Goal: Transaction & Acquisition: Purchase product/service

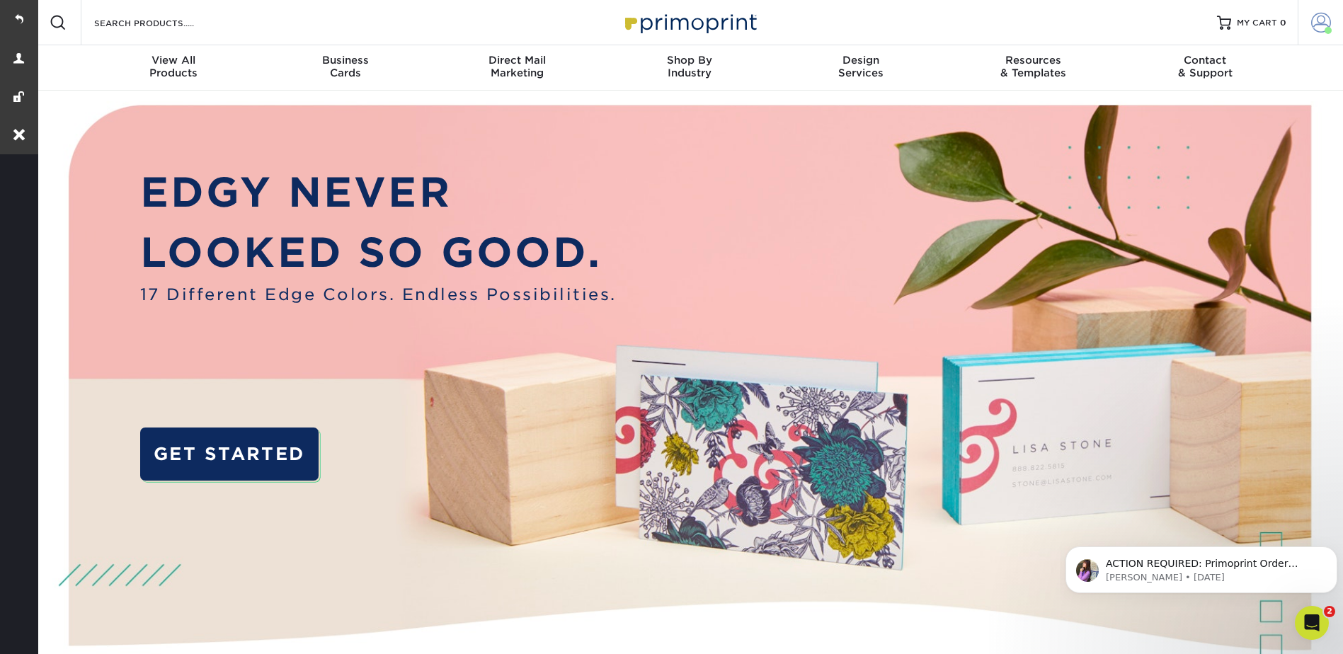
click at [1326, 17] on span at bounding box center [1321, 23] width 20 height 20
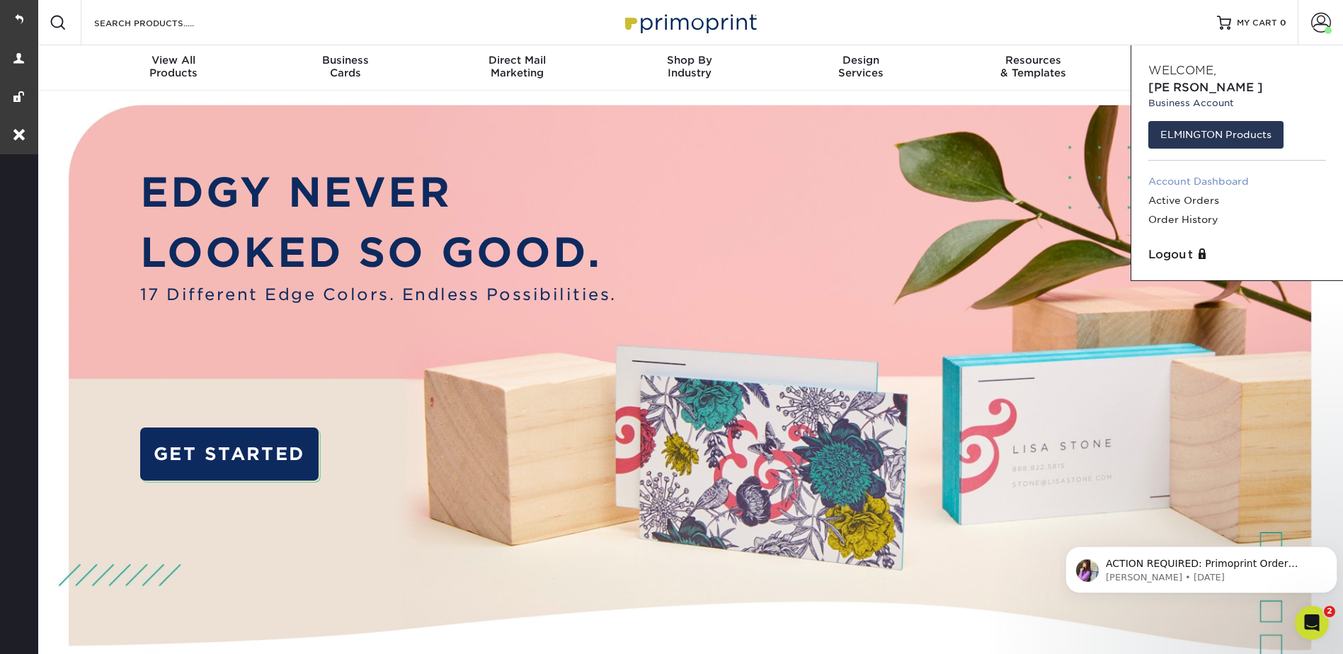
click at [1195, 172] on link "Account Dashboard" at bounding box center [1238, 181] width 178 height 19
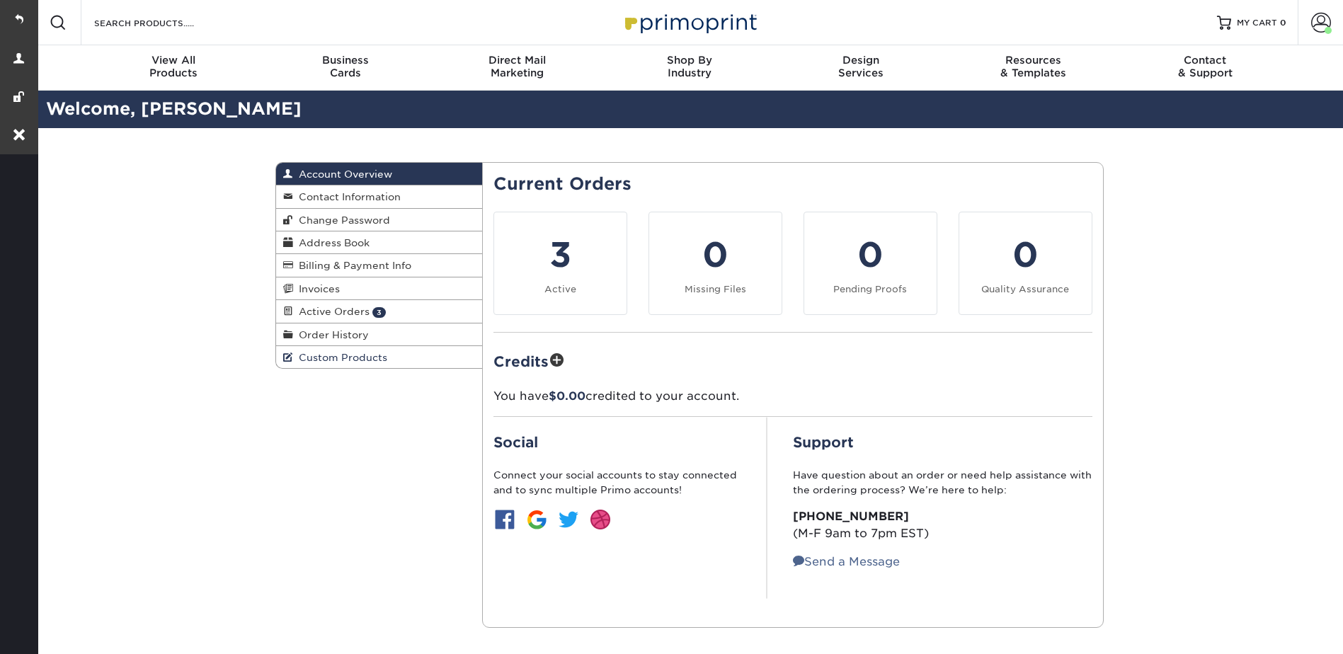
click at [364, 356] on span "Custom Products" at bounding box center [340, 357] width 94 height 11
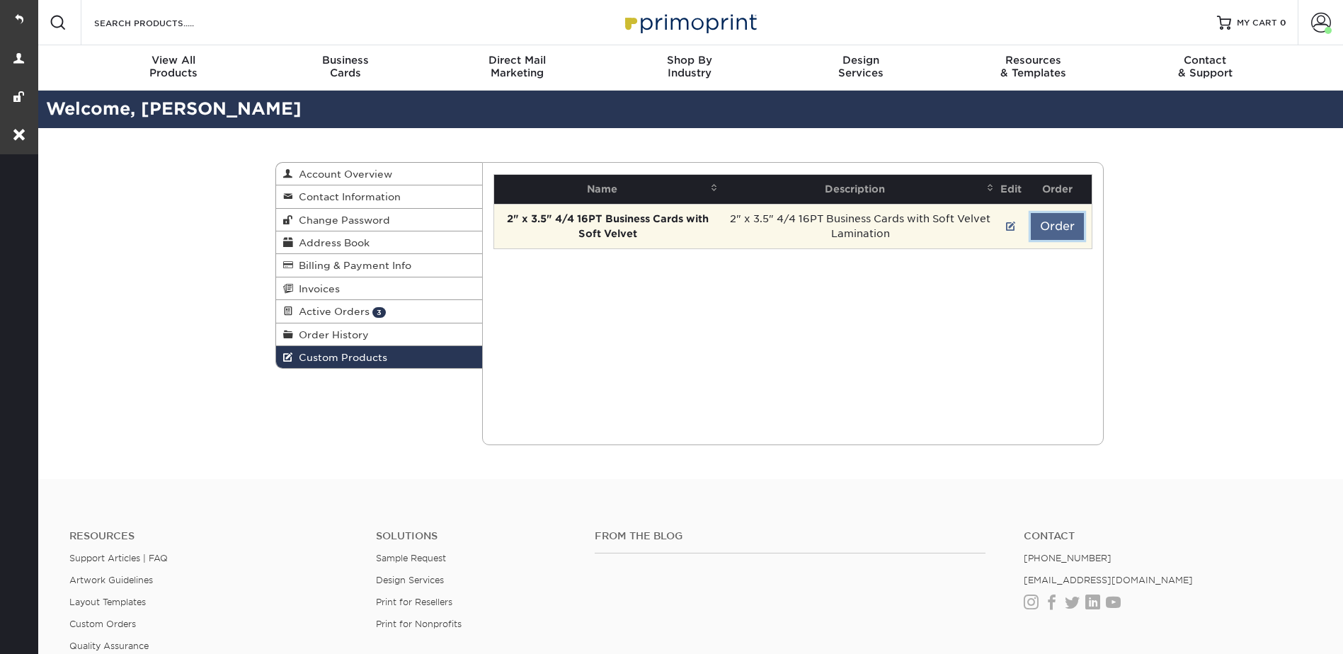
click at [1071, 216] on button "Order" at bounding box center [1057, 226] width 53 height 27
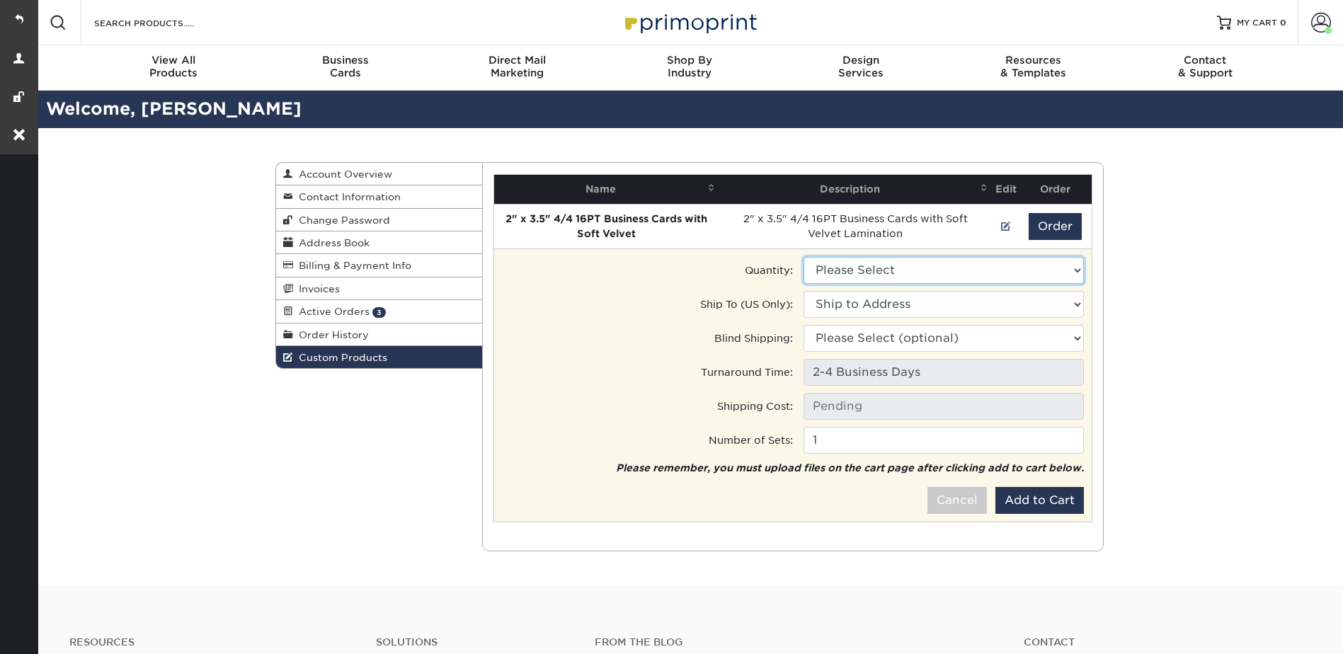
click at [845, 266] on select "Please Select 100 - $89.00 250 - $106.50" at bounding box center [944, 270] width 280 height 27
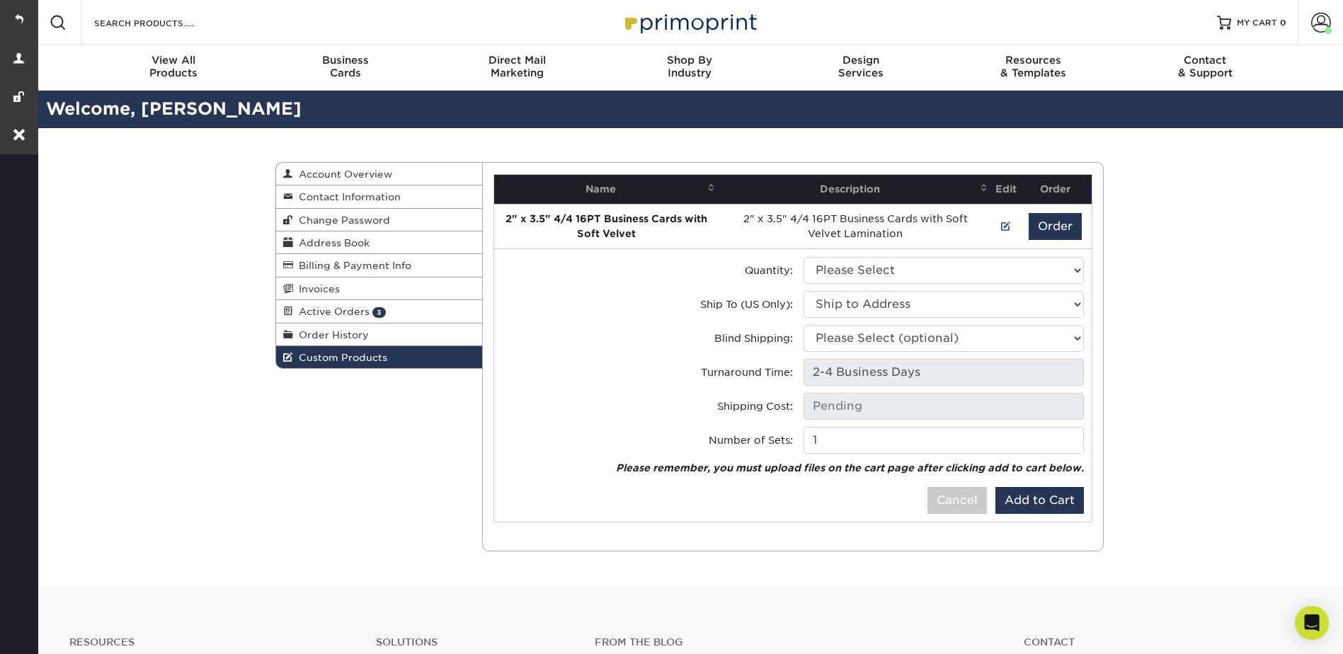
click at [1197, 266] on div "Custom Products Account Overview Contact Information Change Password Address Bo…" at bounding box center [689, 356] width 1308 height 457
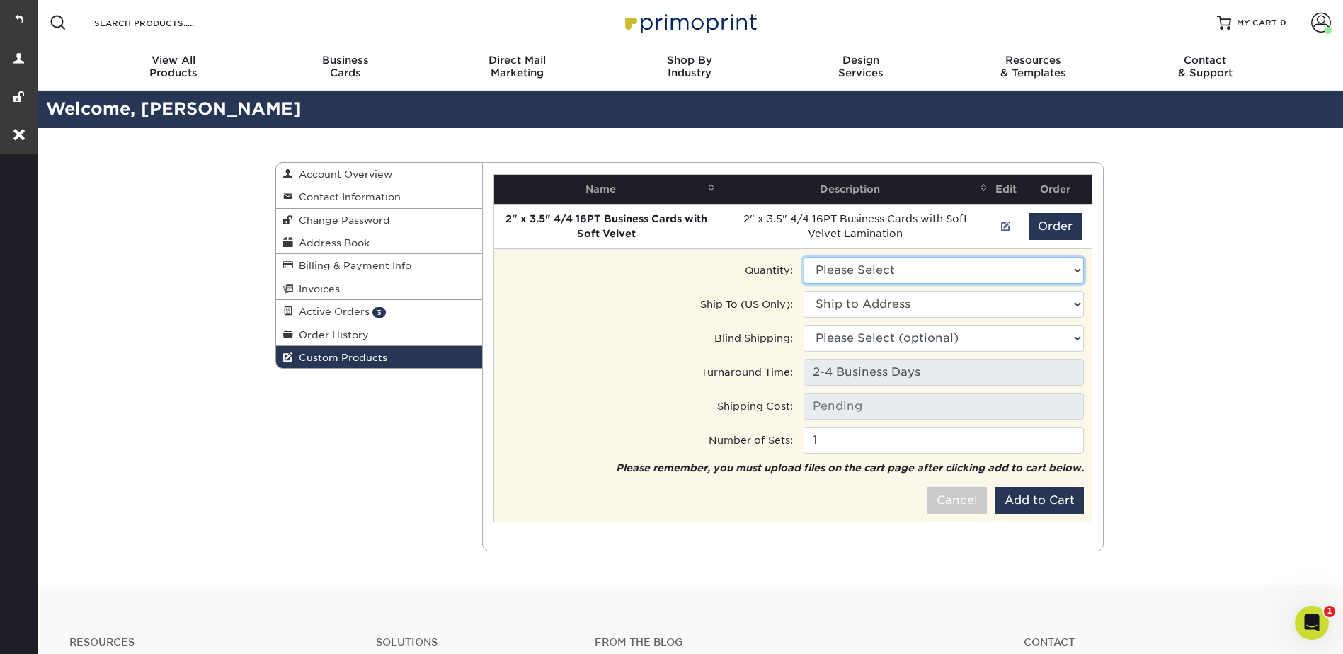
click at [855, 264] on select "Please Select 100 - $89.00 250 - $106.50" at bounding box center [944, 270] width 280 height 27
click at [851, 263] on select "Please Select 100 - $89.00 250 - $106.50" at bounding box center [944, 270] width 280 height 27
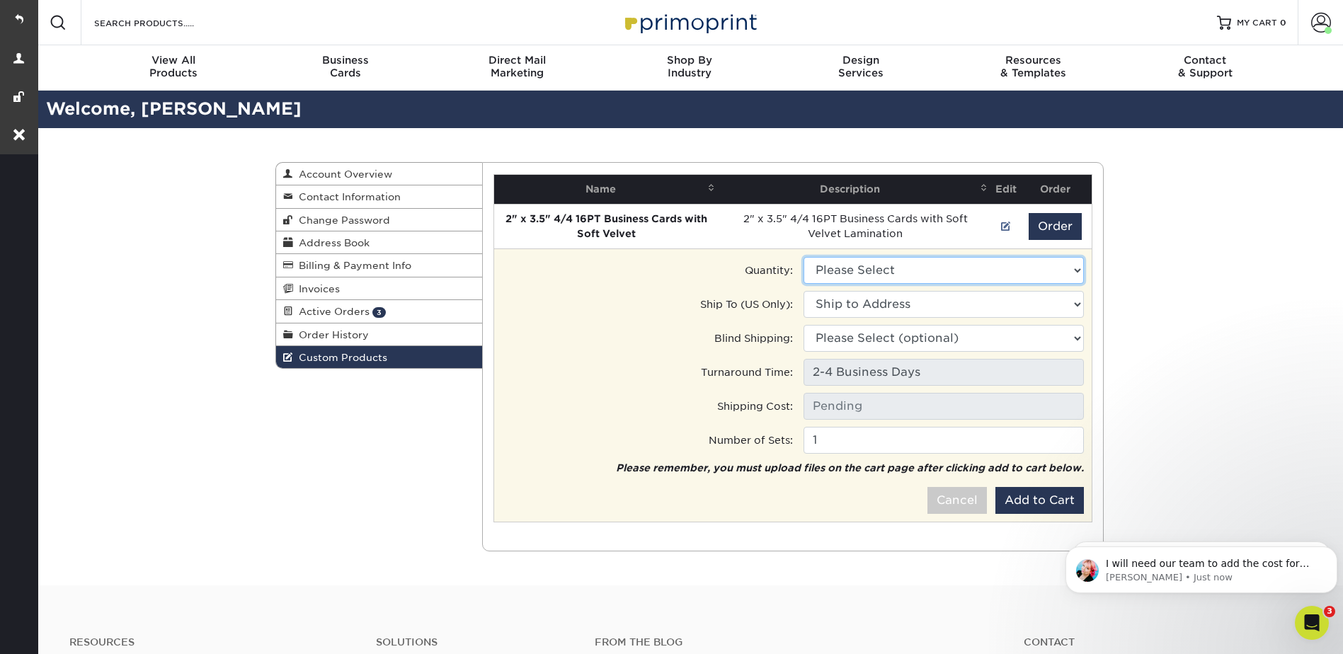
click at [869, 275] on select "Please Select 100 - $89.00 250 - $106.50" at bounding box center [944, 270] width 280 height 27
click at [862, 266] on select "Please Select 100 - $89.00 250 - $106.50" at bounding box center [944, 270] width 280 height 27
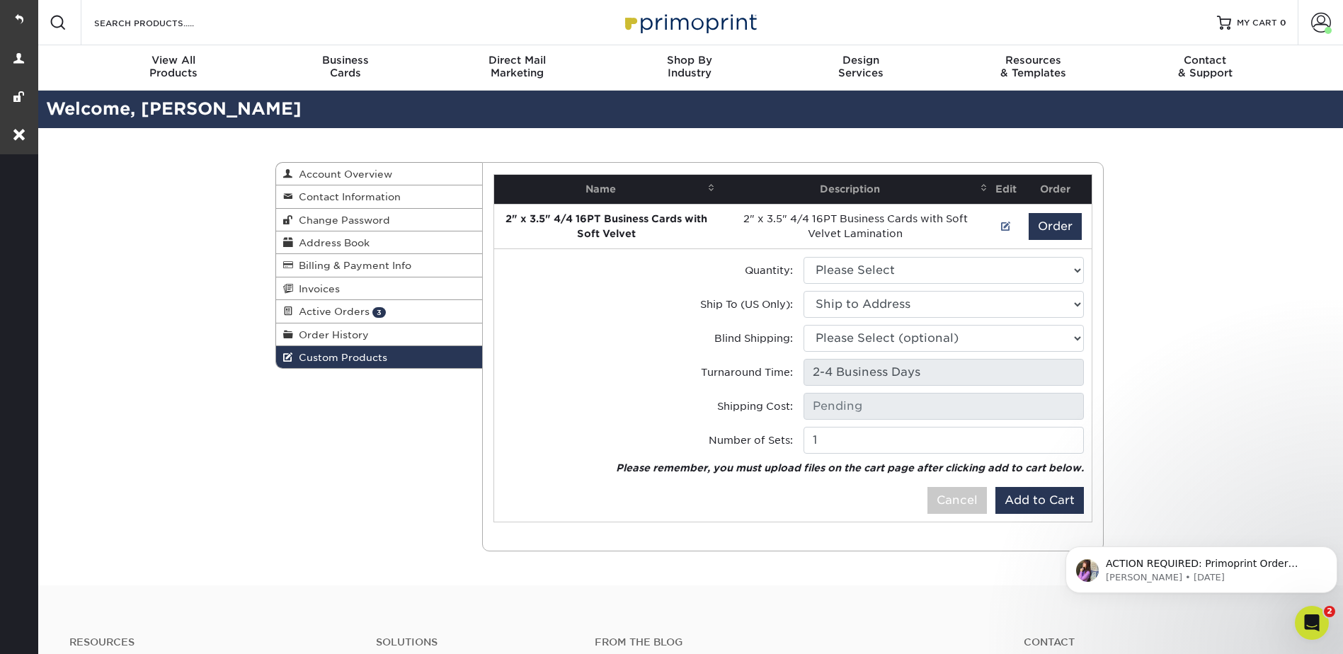
click at [1199, 240] on div "Custom Products Account Overview Contact Information Change Password Address Bo…" at bounding box center [689, 356] width 1308 height 457
click at [329, 237] on link "Address Book" at bounding box center [379, 243] width 207 height 23
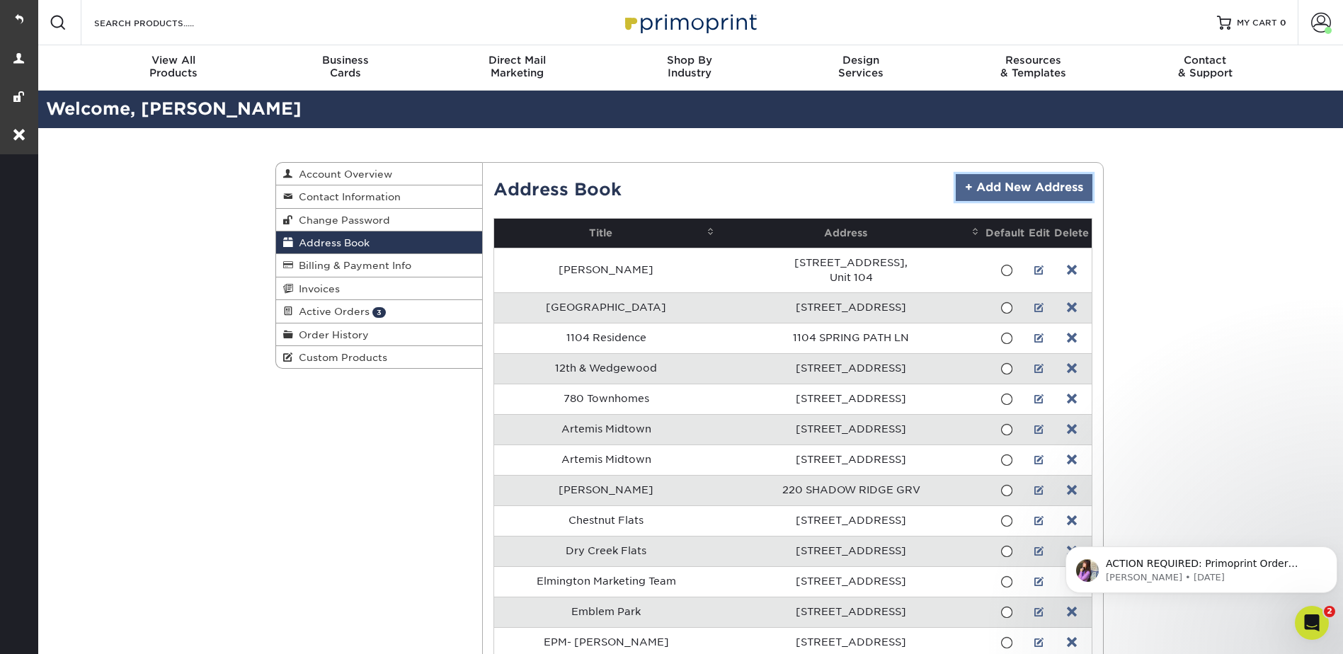
click at [996, 183] on link "+ Add New Address" at bounding box center [1024, 187] width 137 height 27
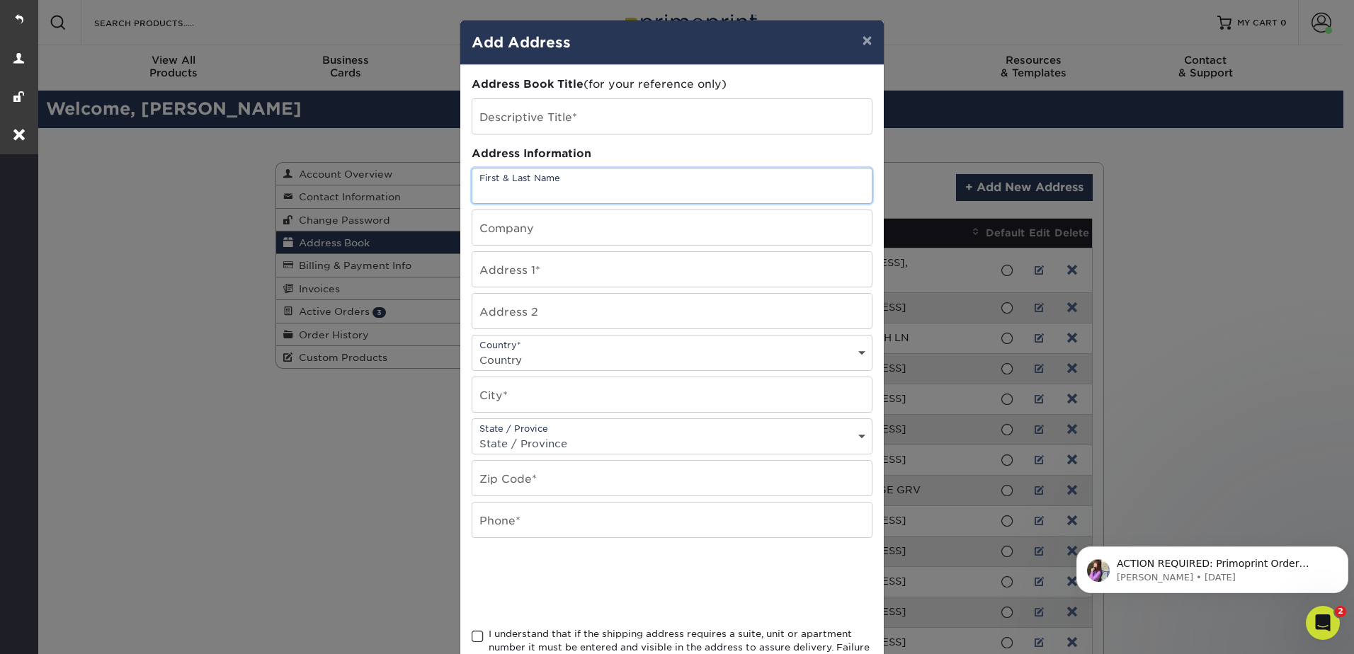
click at [578, 187] on input "text" at bounding box center [671, 186] width 399 height 35
paste input "Kensington Park Apartments 11651 Norbourne Drive Forest Park, OH 45240"
type input "Kensington Park Apartments 11651 Norbourne Drive Forest Park, OH 45240"
click at [584, 126] on input "text" at bounding box center [671, 116] width 399 height 35
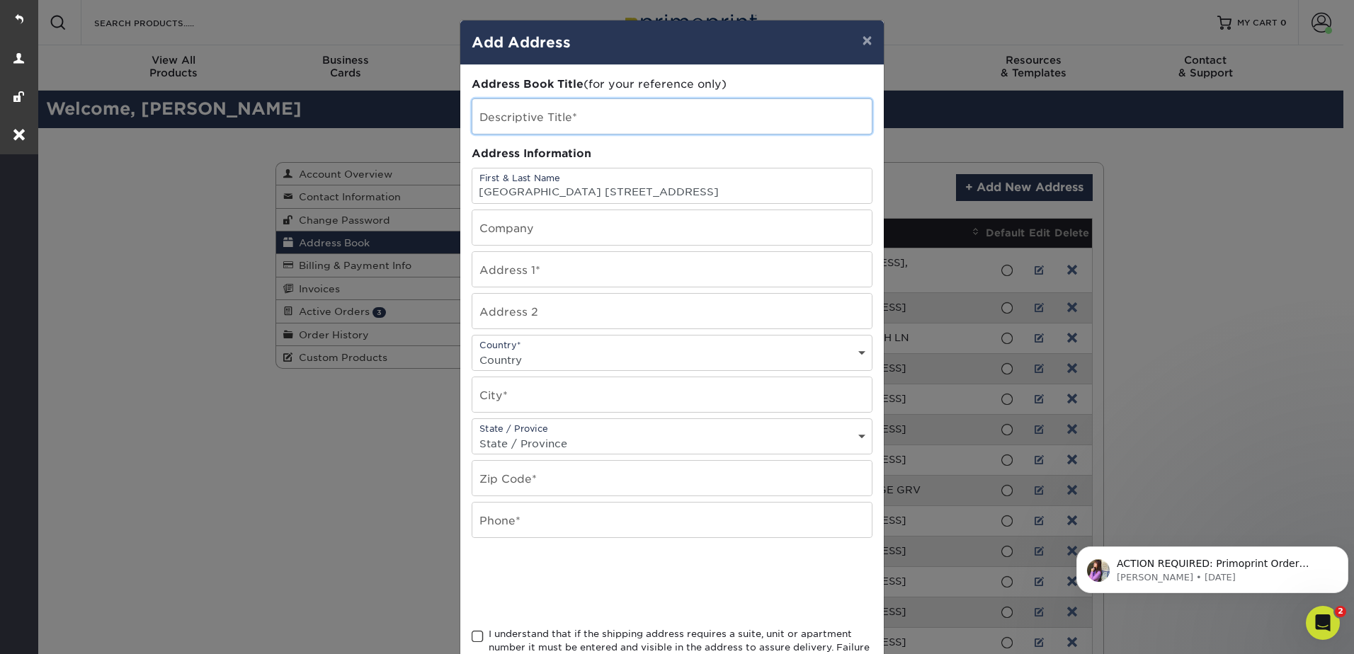
scroll to position [0, 0]
type input "K"
paste input "Kensington Park Apartments 11651 Norbourne Drive Forest Park, OH 45240"
drag, startPoint x: 615, startPoint y: 121, endPoint x: 856, endPoint y: 131, distance: 241.7
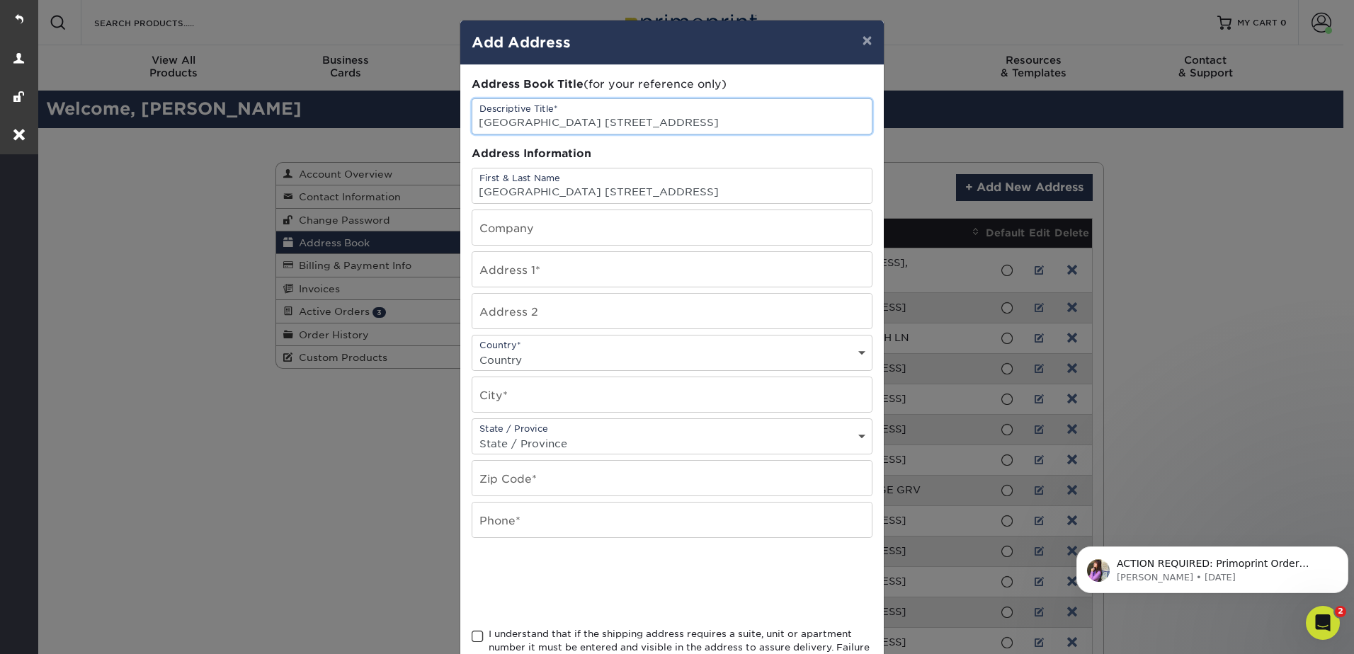
click at [856, 131] on input "Kensington Park Apartments 11651 Norbourne Drive Forest Park, OH 45240" at bounding box center [671, 116] width 399 height 35
type input "[GEOGRAPHIC_DATA] Apartments"
drag, startPoint x: 633, startPoint y: 192, endPoint x: 857, endPoint y: 195, distance: 223.8
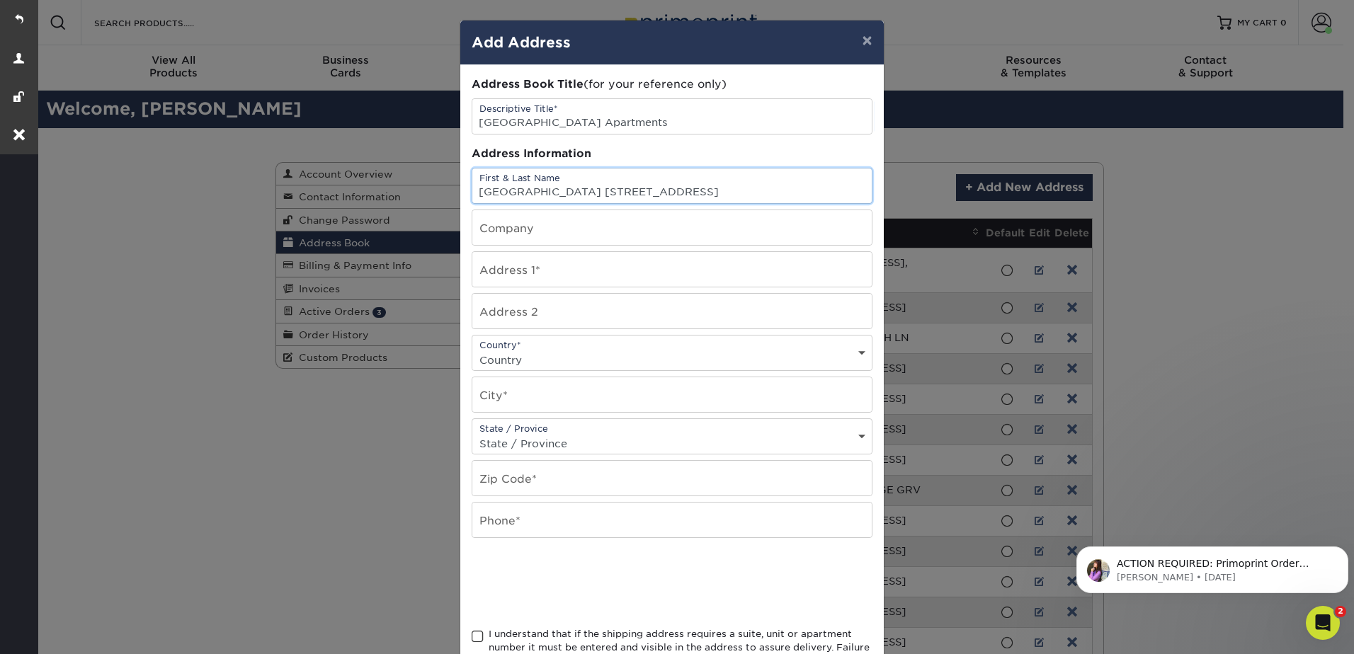
click at [857, 195] on input "Kensington Park Apartments 11651 Norbourne Drive Forest Park, OH 45240" at bounding box center [671, 186] width 399 height 35
click at [639, 187] on input "Kensington Park Apartments 11651 Norbourne Drive Forest Park, OH 45240" at bounding box center [671, 186] width 399 height 35
drag, startPoint x: 615, startPoint y: 188, endPoint x: 858, endPoint y: 197, distance: 243.0
click at [858, 197] on input "Kensington Park Apartments 11651 Norbourne Drive Forest Park, OH 45240" at bounding box center [671, 186] width 399 height 35
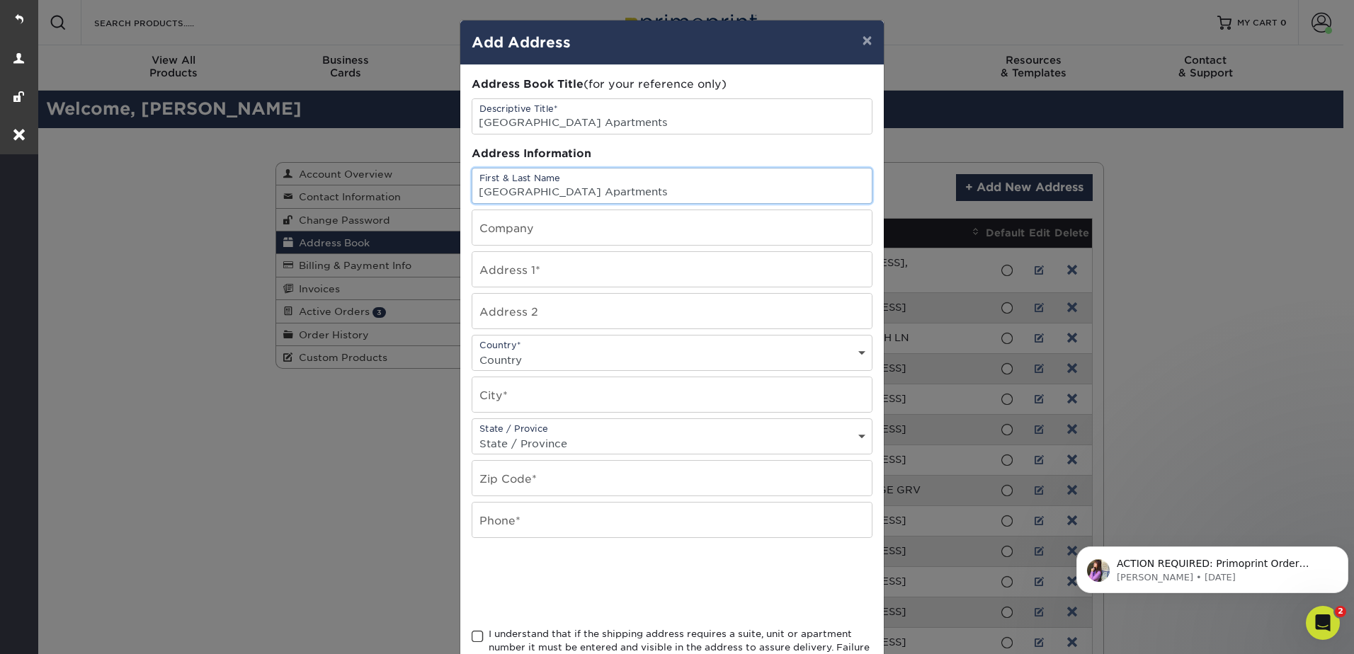
type input "[GEOGRAPHIC_DATA] Apartments"
click at [530, 275] on input "text" at bounding box center [671, 269] width 399 height 35
paste input "11651 Norbourne Drive Forest Park, OH 45240"
type input "11651 Norbourne Drive Forest Park, OH 45240"
click at [511, 350] on select "Country United States Canada ----------------------------- Afghanistan Albania …" at bounding box center [671, 360] width 399 height 21
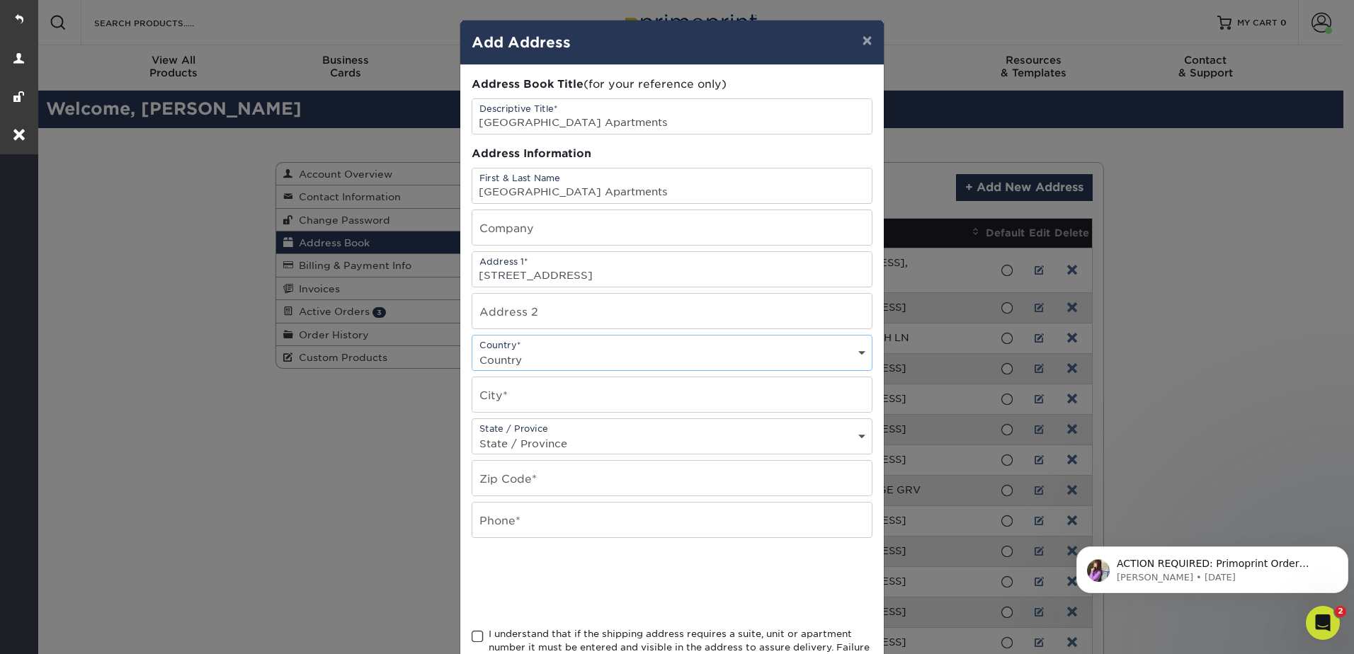
select select "US"
click at [472, 350] on select "Country United States Canada ----------------------------- Afghanistan Albania …" at bounding box center [671, 360] width 399 height 21
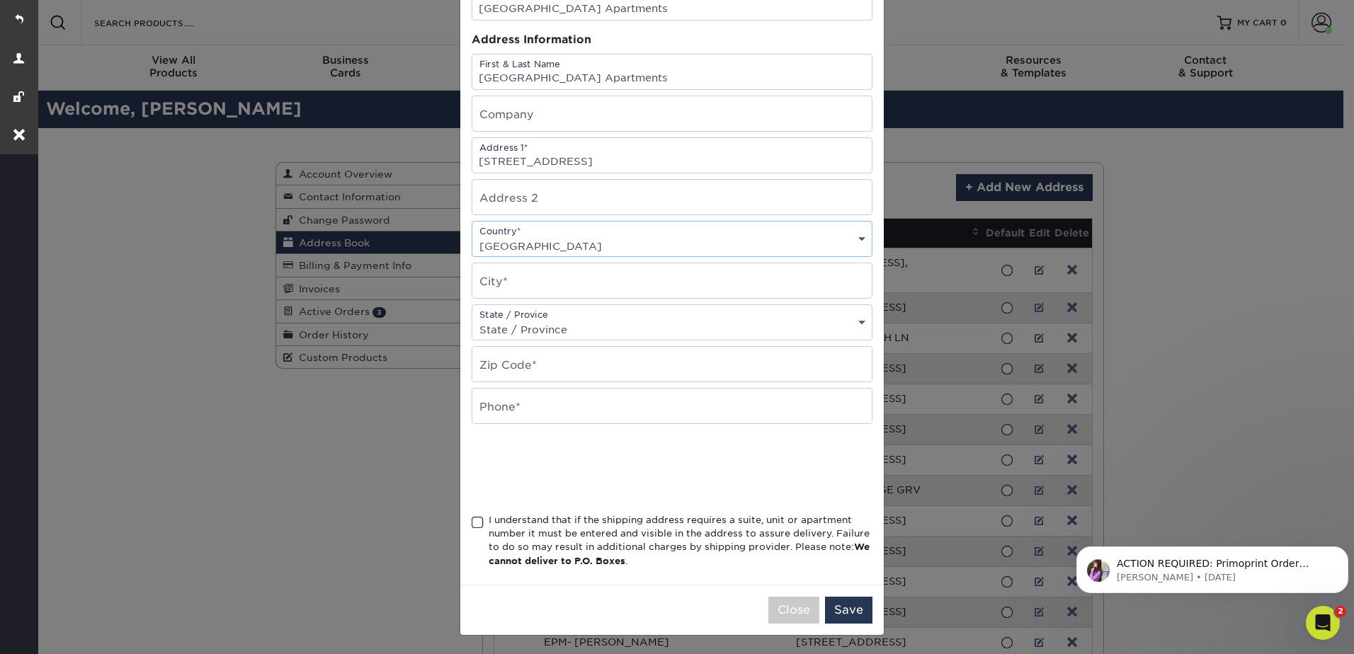
scroll to position [115, 0]
click at [584, 329] on select "State / Province Alabama Alaska Arizona Arkansas California Colorado Connecticu…" at bounding box center [671, 328] width 399 height 21
select select "OH"
click at [472, 318] on select "State / Province Alabama Alaska Arizona Arkansas California Colorado Connecticu…" at bounding box center [671, 328] width 399 height 21
click at [579, 363] on input "text" at bounding box center [671, 363] width 399 height 35
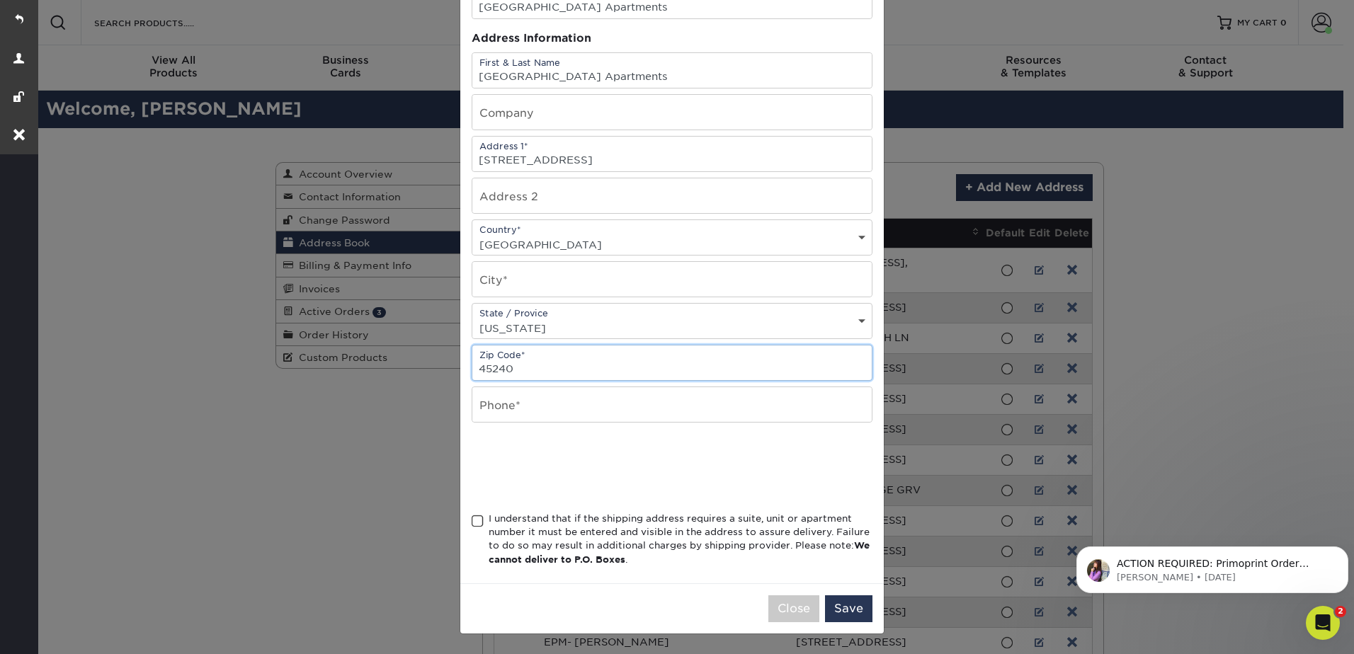
type input "45240"
click at [524, 414] on input "text" at bounding box center [671, 404] width 399 height 35
type input "000-000-0000"
drag, startPoint x: 469, startPoint y: 517, endPoint x: 478, endPoint y: 516, distance: 8.5
click at [472, 518] on span at bounding box center [478, 521] width 12 height 13
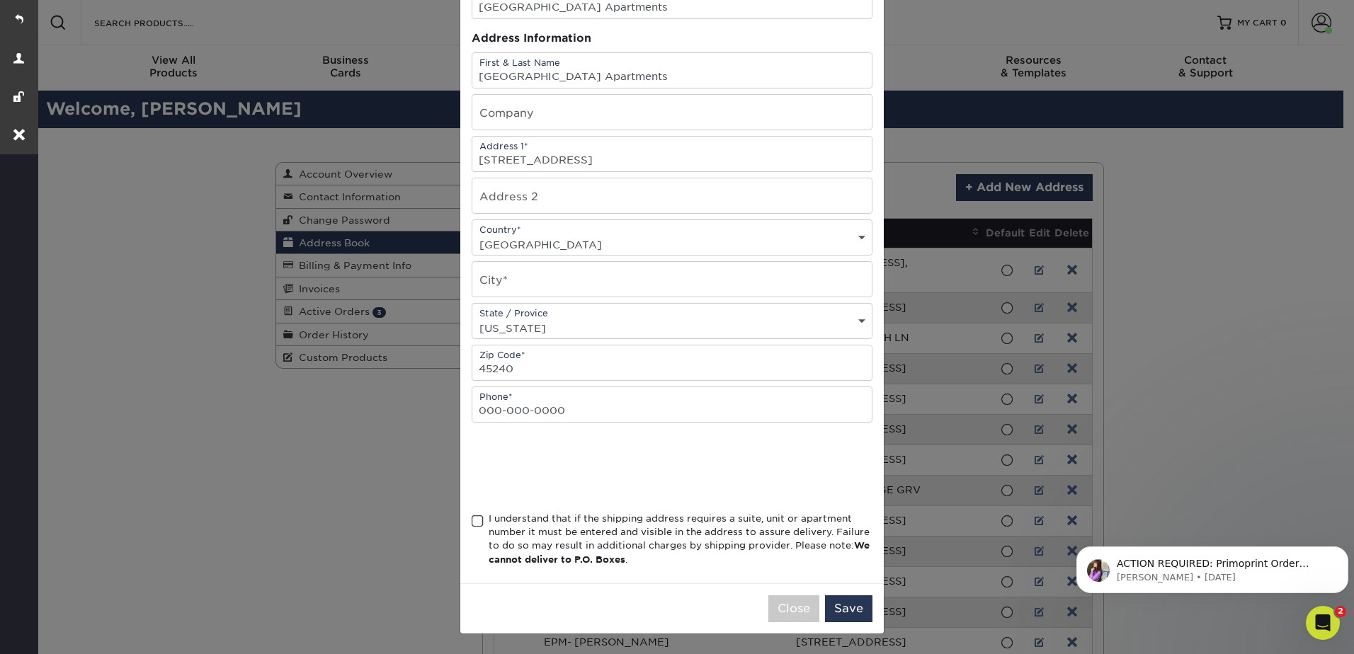
click at [0, 0] on input "I understand that if the shipping address requires a suite, unit or apartment n…" at bounding box center [0, 0] width 0 height 0
drag, startPoint x: 735, startPoint y: 156, endPoint x: 592, endPoint y: 154, distance: 143.0
click at [592, 154] on input "11651 Norbourne Drive Forest Park, OH 45240" at bounding box center [671, 154] width 399 height 35
click at [522, 282] on input "text" at bounding box center [671, 279] width 399 height 35
type input "Forest Park"
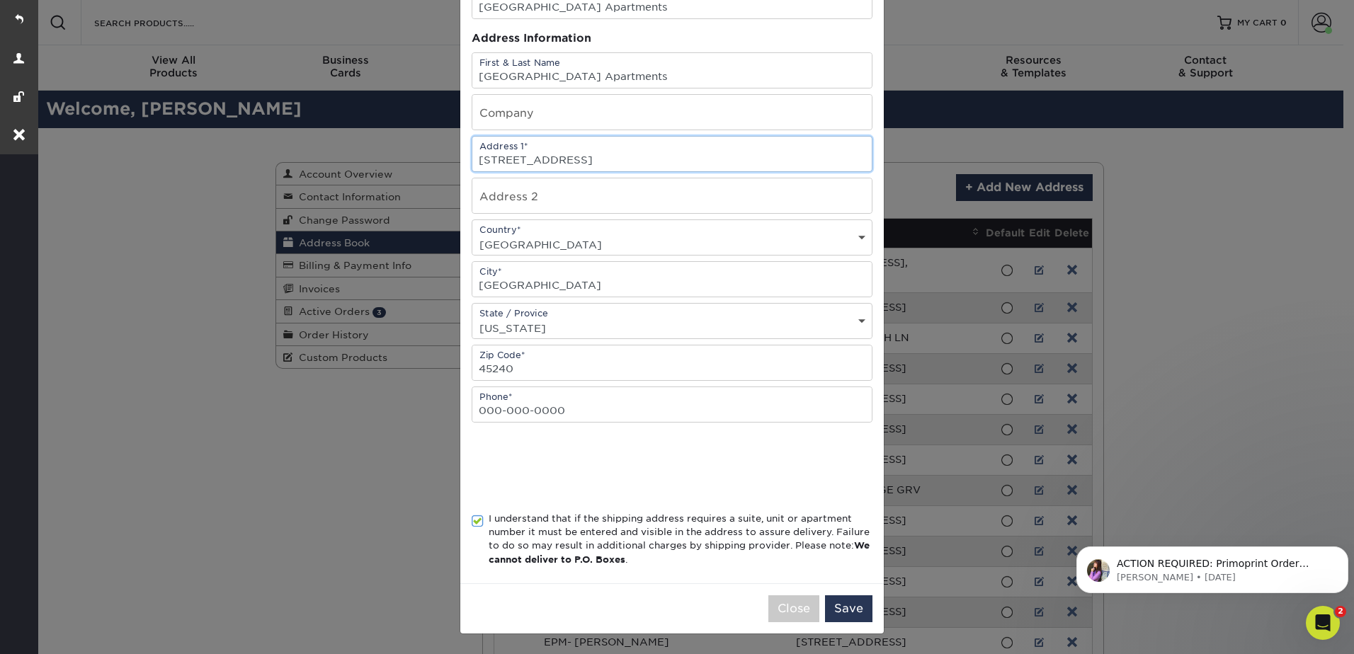
drag, startPoint x: 594, startPoint y: 159, endPoint x: 766, endPoint y: 164, distance: 172.1
click at [766, 164] on input "11651 Norbourne Drive Forest Park, OH 45240" at bounding box center [671, 154] width 399 height 35
type input "11651 Norbourne Drive"
click at [853, 610] on button "Save" at bounding box center [848, 609] width 47 height 27
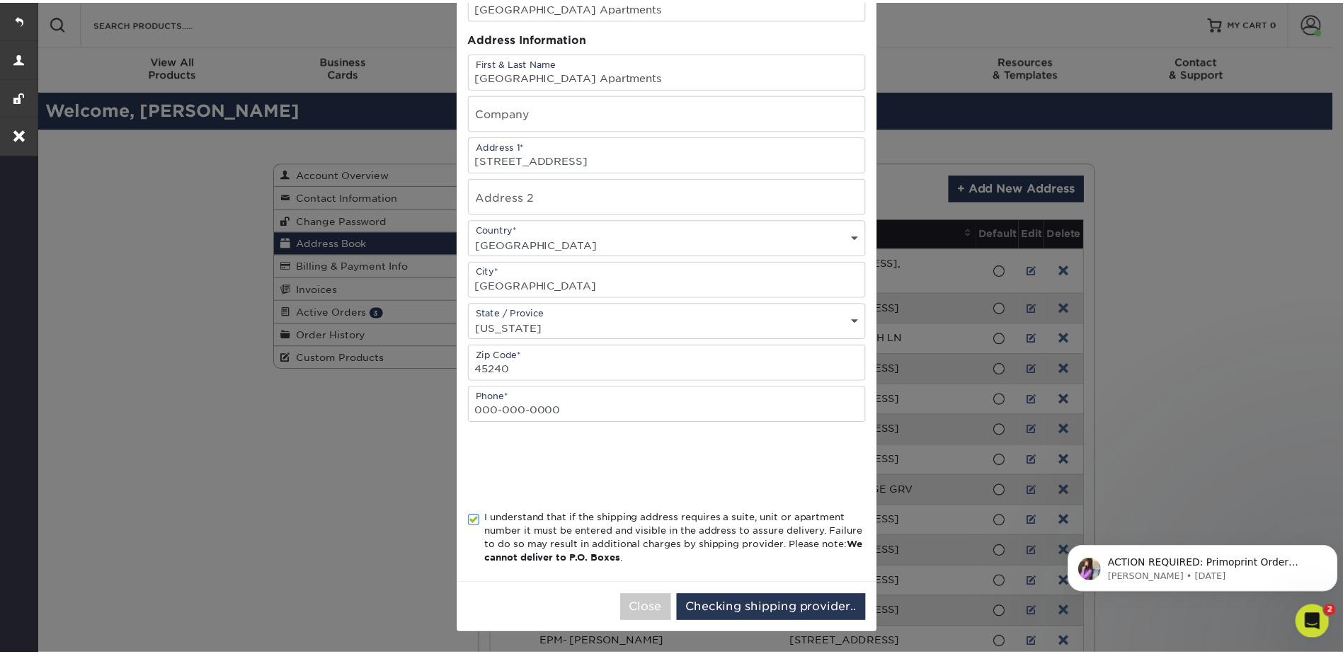
scroll to position [0, 0]
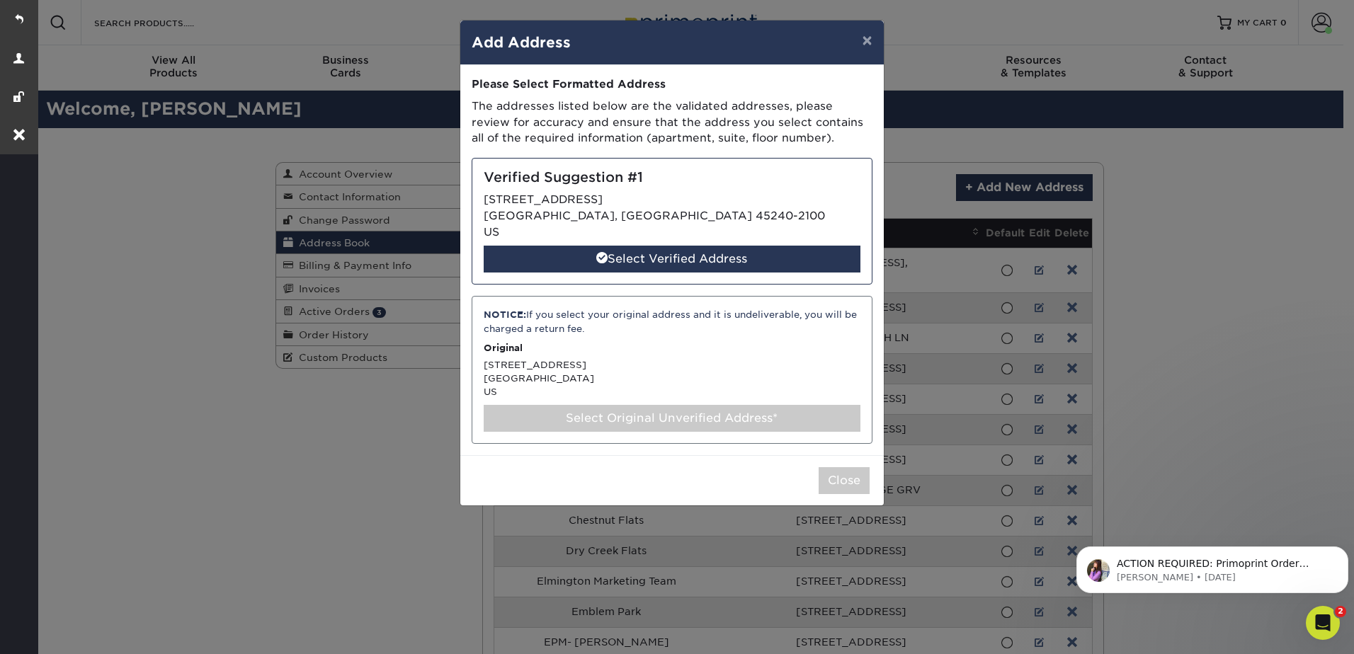
click at [576, 200] on div "Verified Suggestion #1 11651 NORBOURNE DR CINCINNATI, OH 45240-2100 US Select V…" at bounding box center [672, 221] width 401 height 127
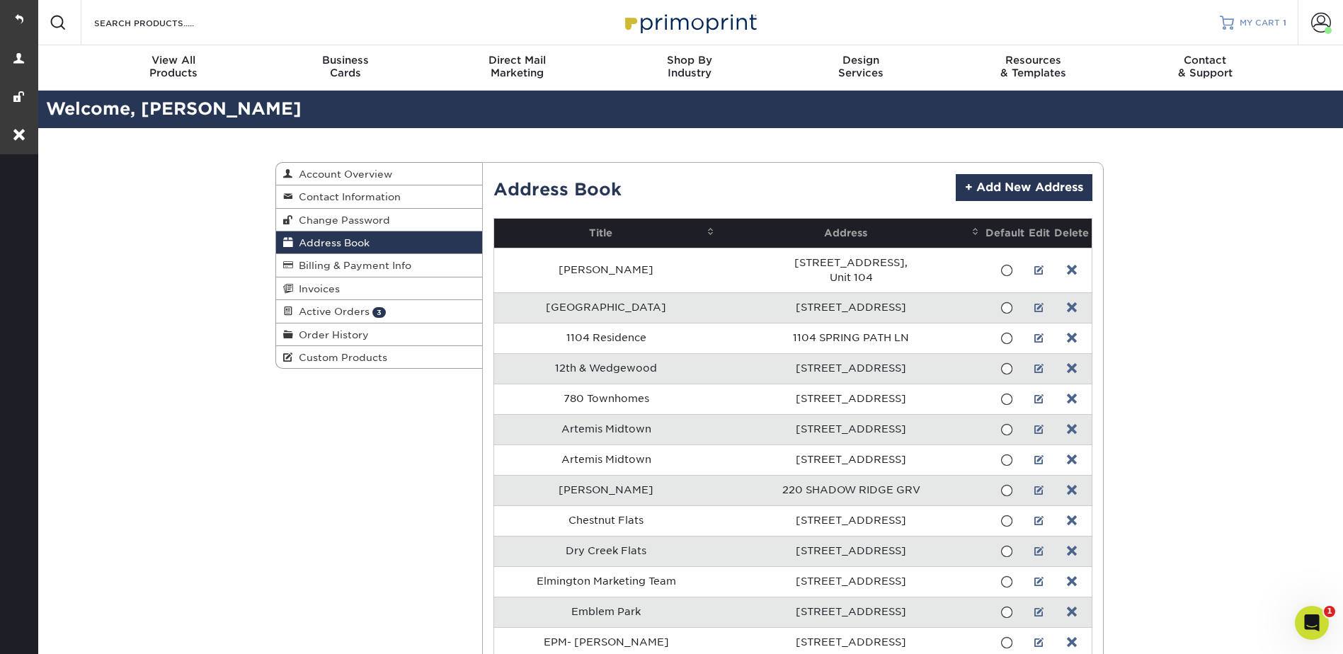
click at [1251, 11] on link "MY CART 1" at bounding box center [1253, 22] width 67 height 45
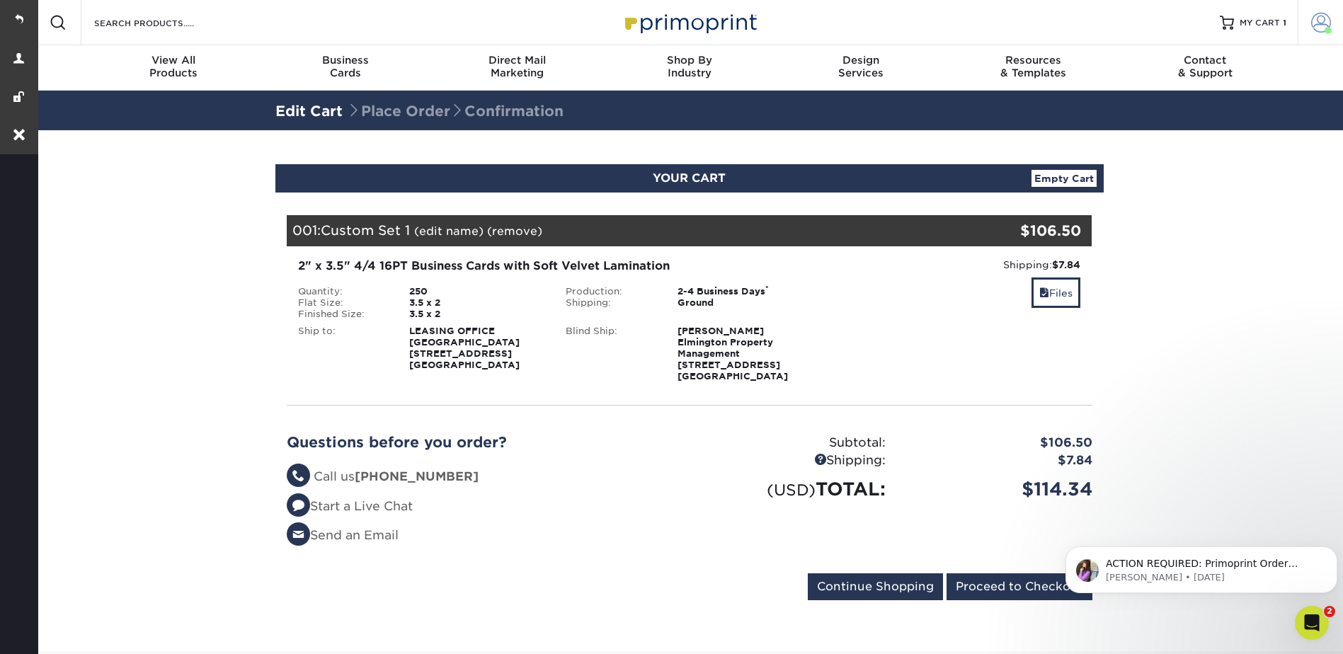
click at [1317, 16] on span at bounding box center [1321, 23] width 20 height 20
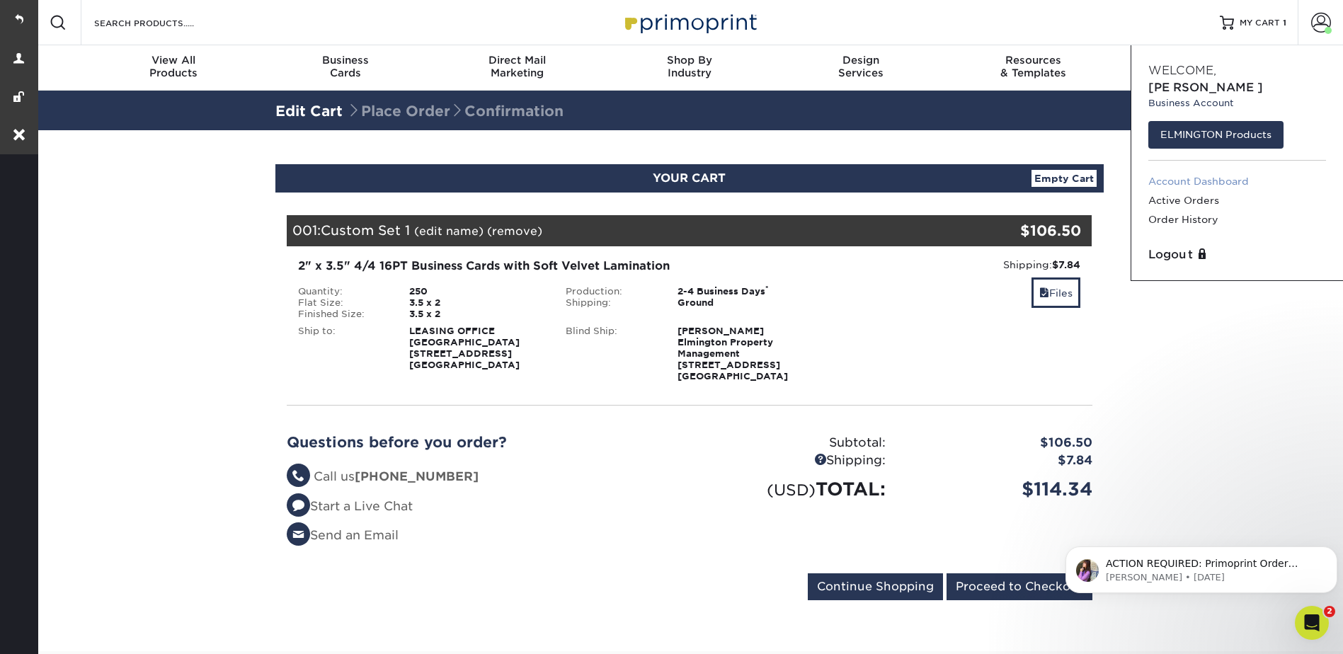
click at [1187, 172] on link "Account Dashboard" at bounding box center [1238, 181] width 178 height 19
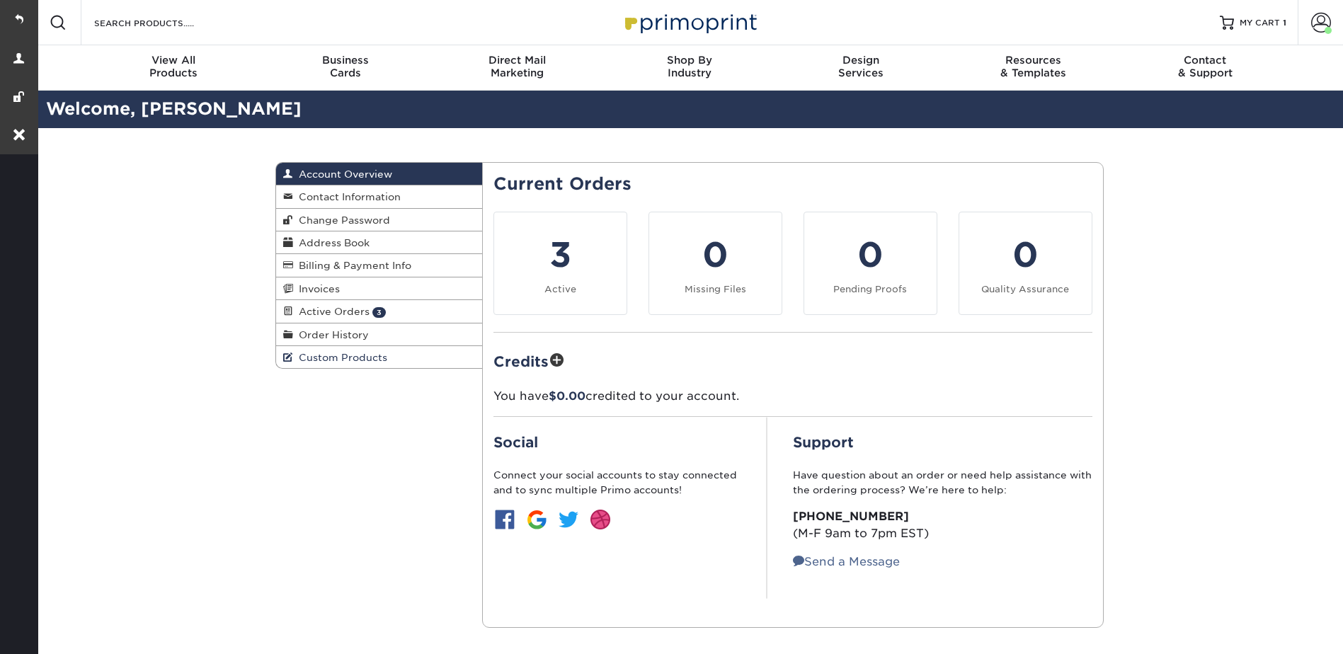
click at [339, 366] on link "Custom Products" at bounding box center [379, 357] width 207 height 22
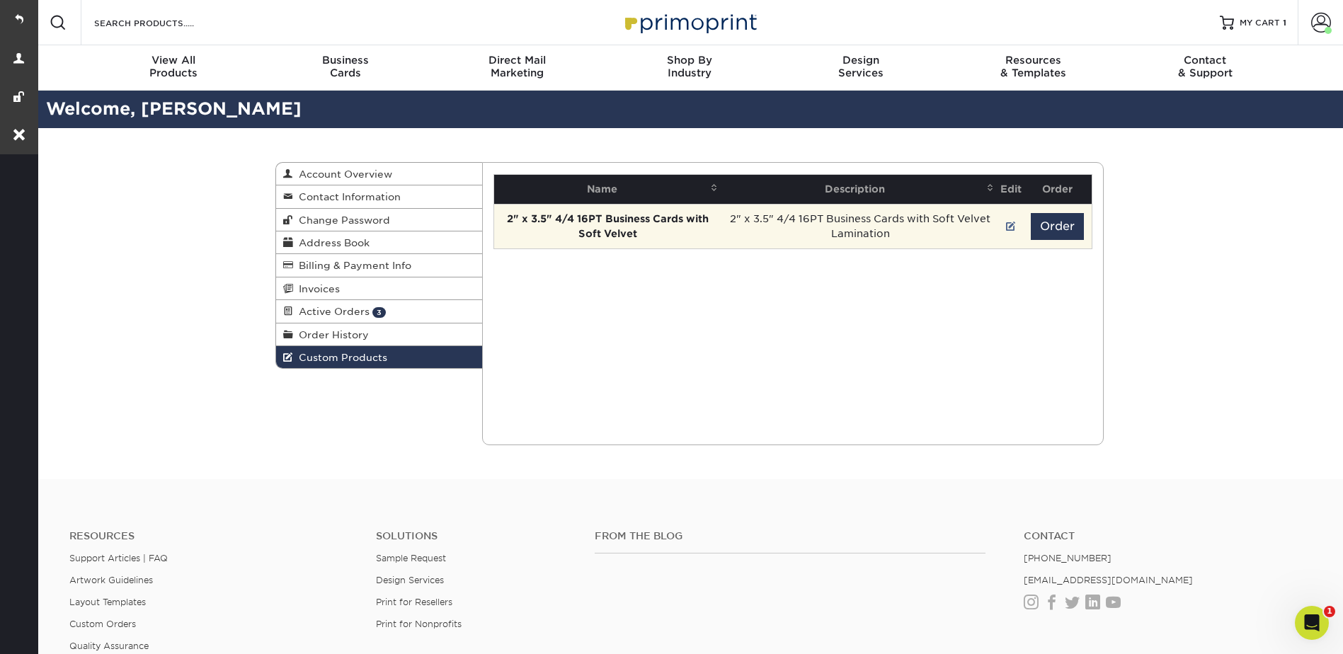
click at [1054, 242] on td "Order" at bounding box center [1057, 226] width 67 height 45
click at [1049, 229] on button "Order" at bounding box center [1057, 226] width 53 height 27
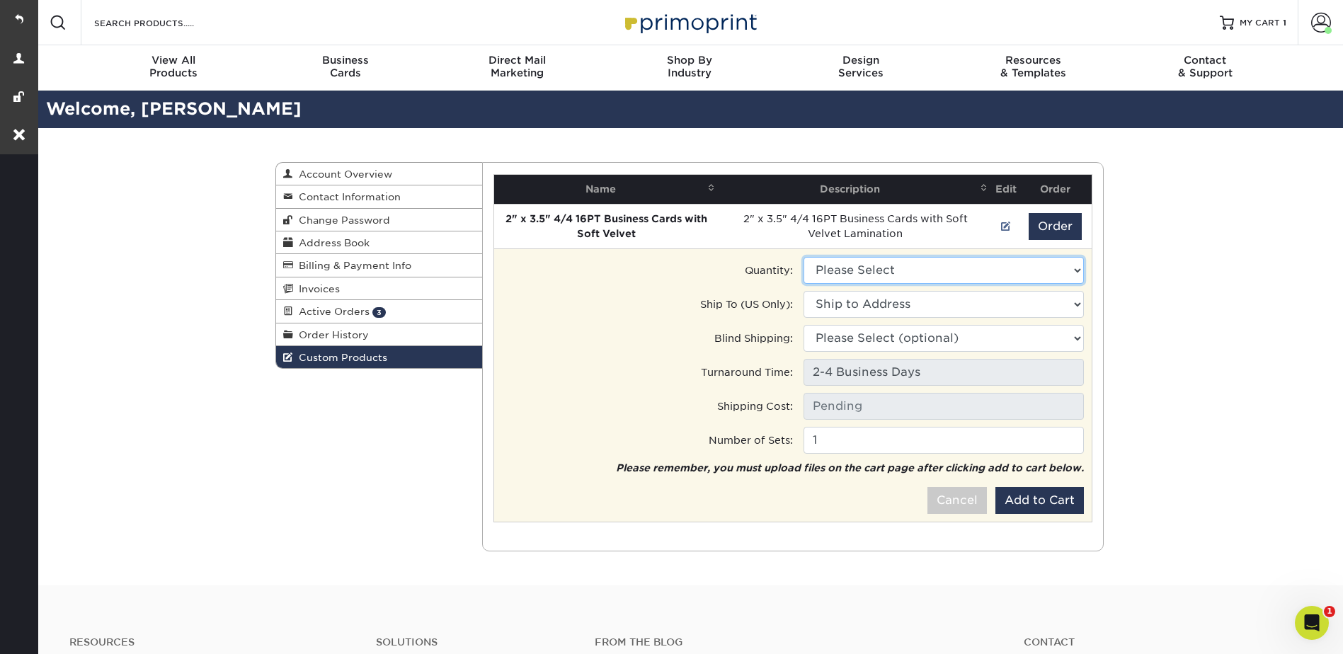
click at [867, 261] on select "Please Select 100 - $89.00 250 - $106.50 500 - $114.00" at bounding box center [944, 270] width 280 height 27
select select "2"
click at [804, 257] on select "Please Select 100 - $89.00 250 - $106.50 500 - $114.00" at bounding box center [944, 270] width 280 height 27
type input "Ground: $8.96"
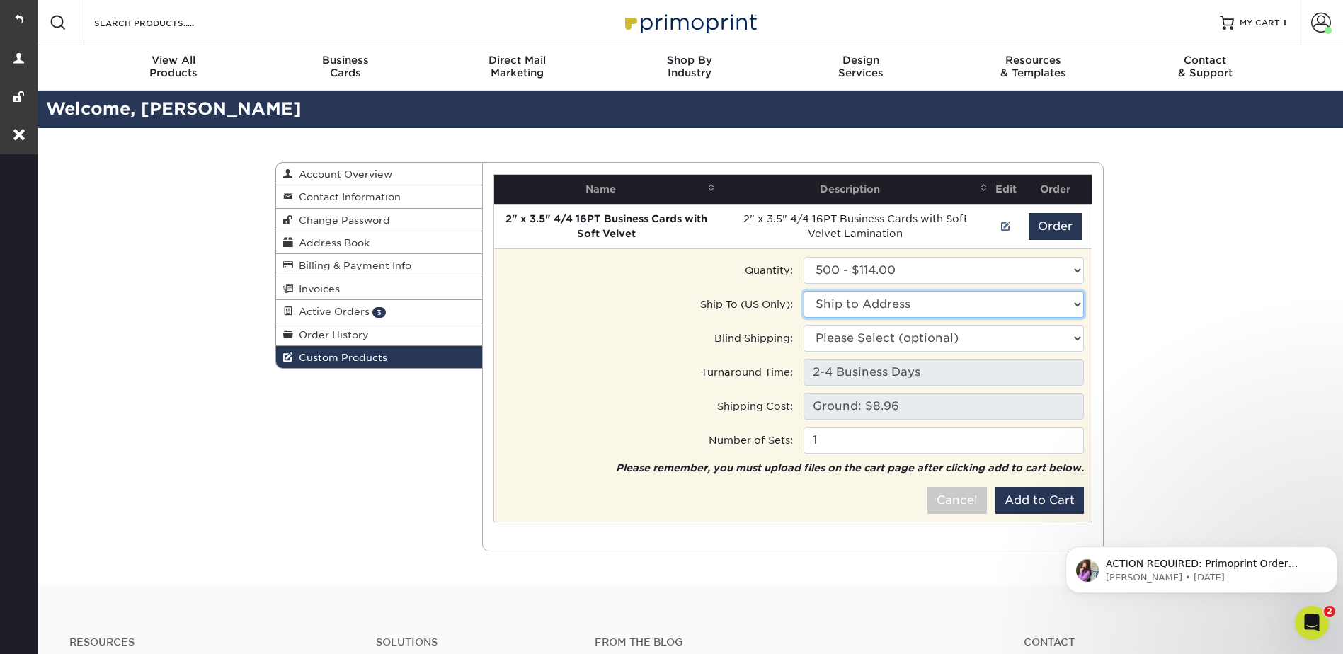
click at [896, 295] on select "Ship to Address [STREET_ADDRESS][GEOGRAPHIC_DATA][STREET_ADDRESS] [STREET_ADDRE…" at bounding box center [944, 304] width 280 height 27
select select "284939"
click at [804, 291] on select "Ship to Address • [STREET_ADDRESS] [GEOGRAPHIC_DATA] • [STREET_ADDRESS] Residen…" at bounding box center [944, 304] width 280 height 27
click at [1049, 504] on button "Add to Cart" at bounding box center [1040, 500] width 89 height 27
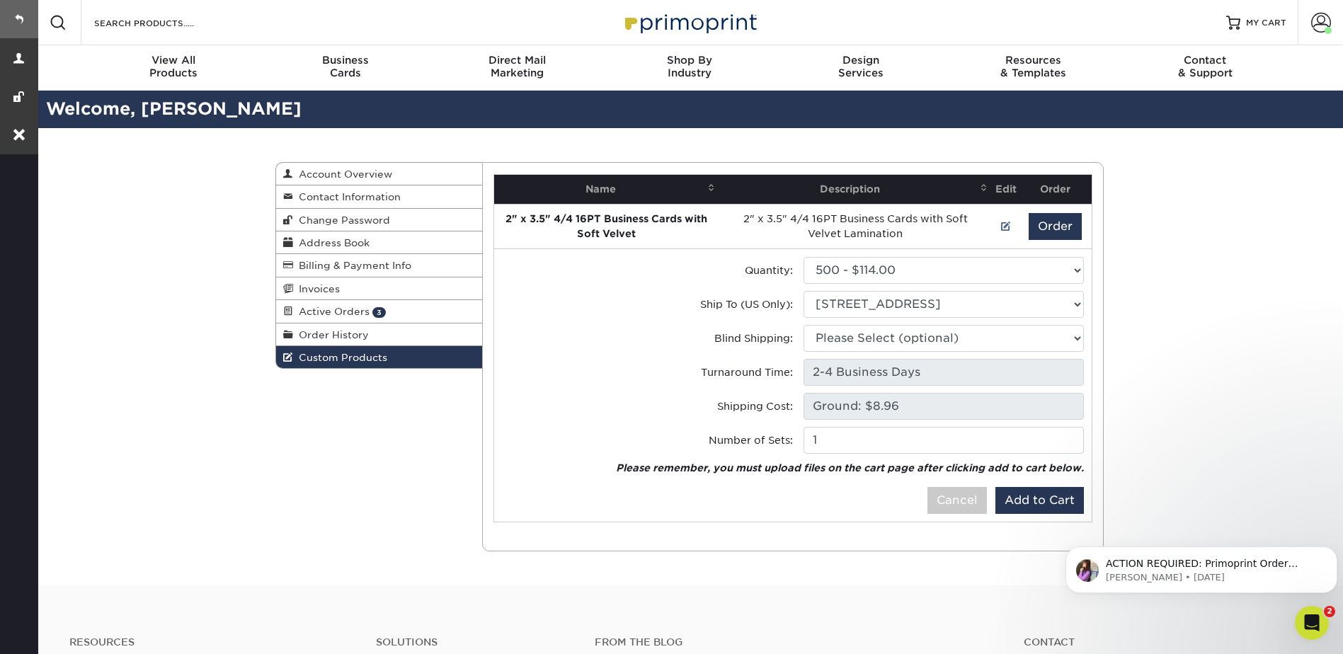
click at [25, 20] on link at bounding box center [19, 19] width 38 height 38
